Goal: Navigation & Orientation: Locate item on page

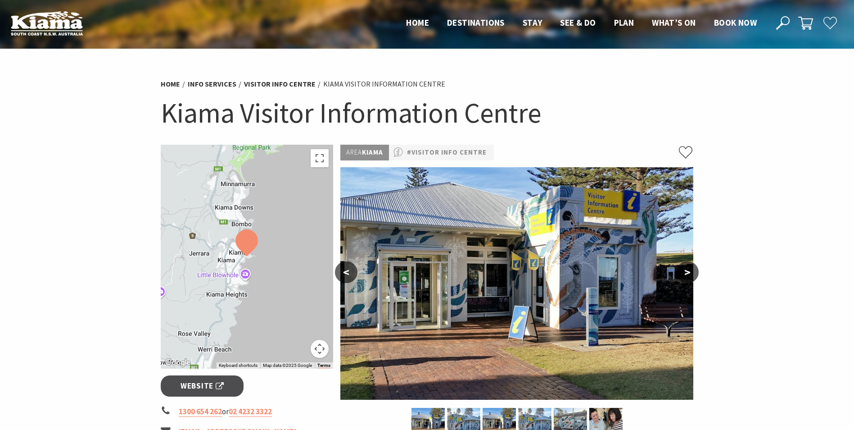
click at [689, 275] on button ">" at bounding box center [687, 272] width 23 height 22
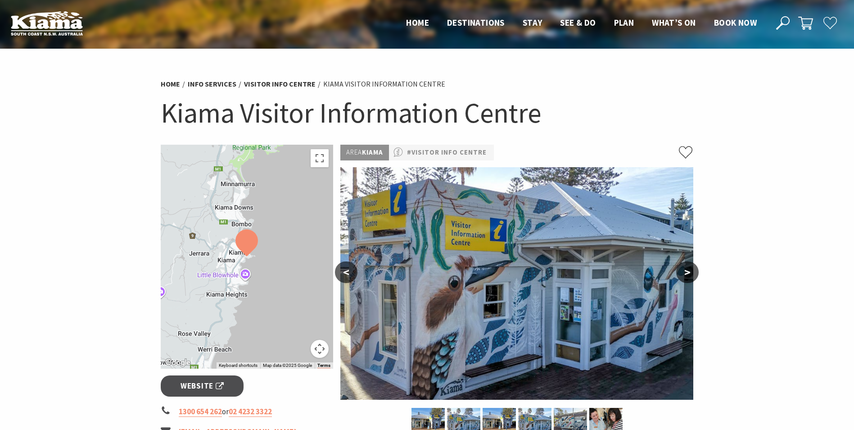
click at [689, 275] on button ">" at bounding box center [687, 272] width 23 height 22
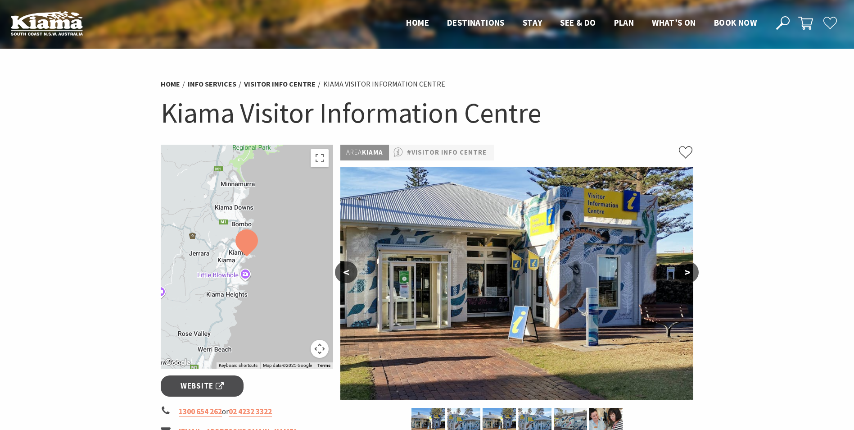
click at [689, 275] on button ">" at bounding box center [687, 272] width 23 height 22
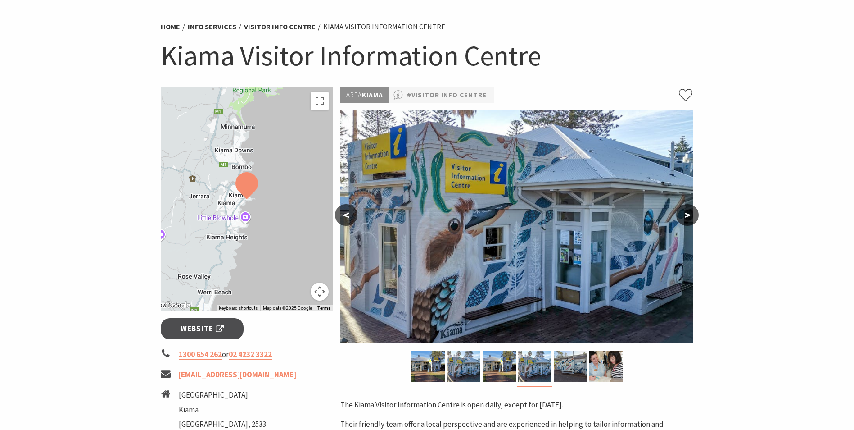
scroll to position [180, 0]
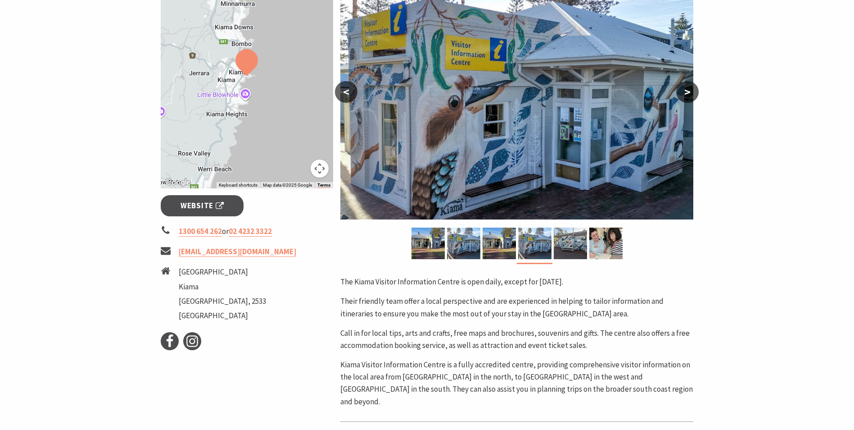
click at [694, 89] on button ">" at bounding box center [687, 92] width 23 height 22
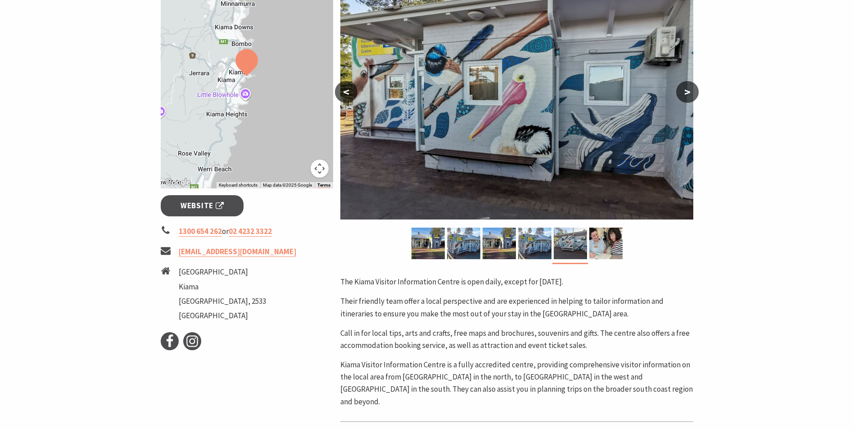
click at [694, 89] on button ">" at bounding box center [687, 92] width 23 height 22
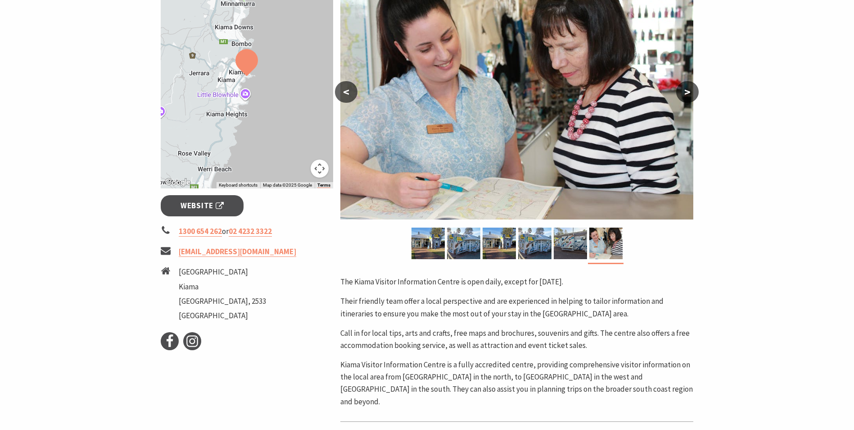
click at [694, 89] on button ">" at bounding box center [687, 92] width 23 height 22
click at [692, 90] on button ">" at bounding box center [687, 92] width 23 height 22
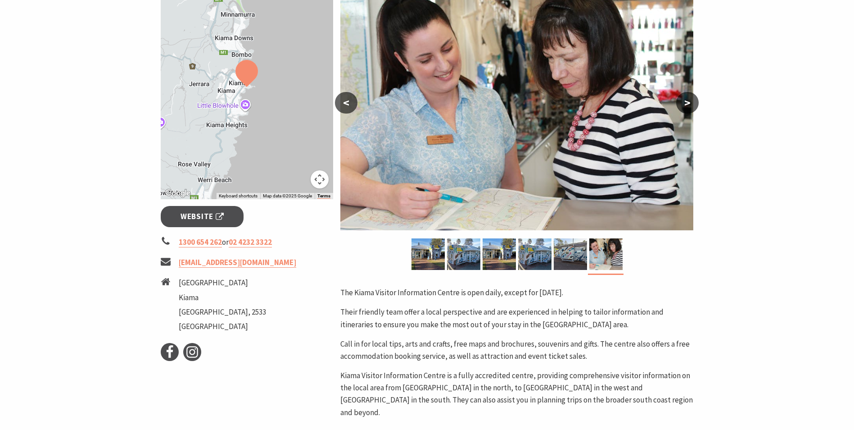
scroll to position [90, 0]
